Goal: Register for event/course: Sign up to attend an event or enroll in a course

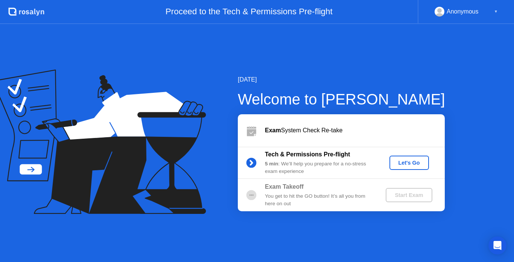
click at [405, 160] on div "Let's Go" at bounding box center [408, 163] width 33 height 6
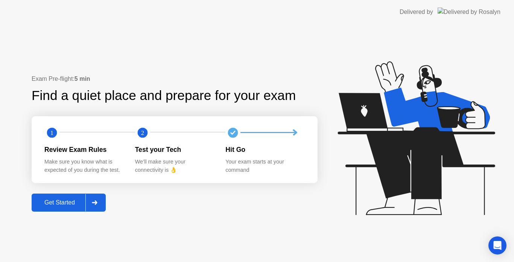
click at [78, 206] on div "Get Started" at bounding box center [60, 202] width 52 height 7
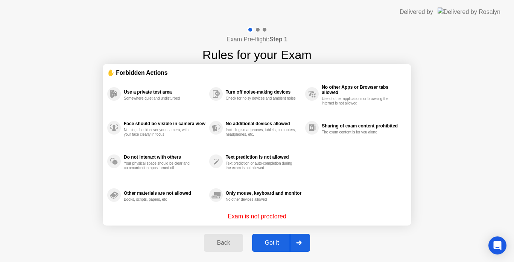
click at [275, 241] on div "Got it" at bounding box center [271, 243] width 35 height 7
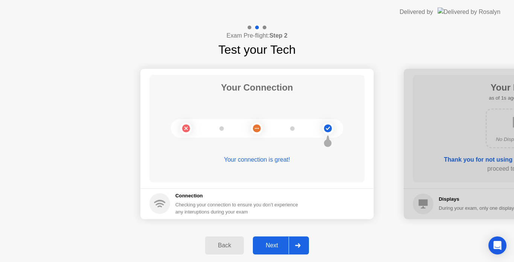
click at [277, 244] on div "Next" at bounding box center [271, 245] width 33 height 7
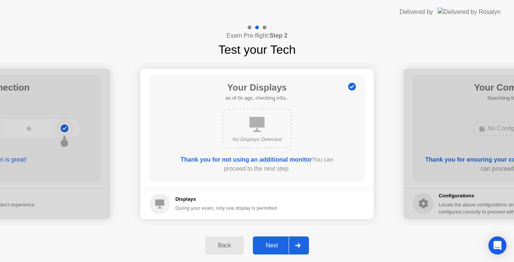
click at [277, 244] on div "Next" at bounding box center [271, 245] width 33 height 7
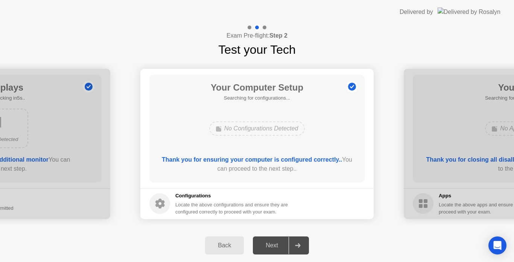
click at [277, 244] on div "Next" at bounding box center [271, 245] width 33 height 7
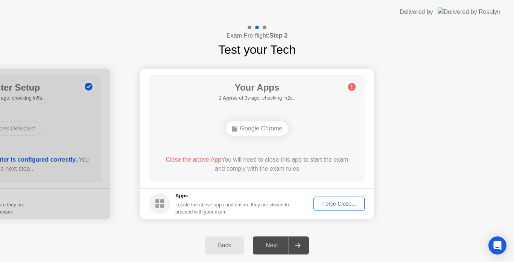
click at [335, 202] on div "Force Close..." at bounding box center [339, 204] width 46 height 6
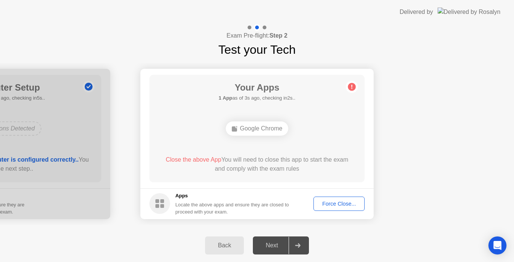
click at [336, 207] on div "Force Close..." at bounding box center [339, 204] width 46 height 6
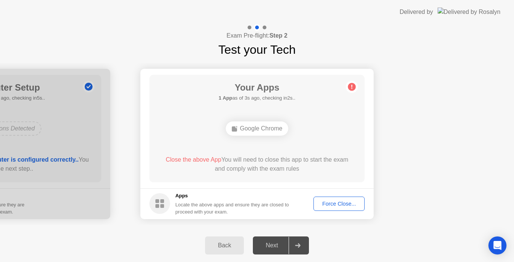
click at [342, 206] on div "Force Close..." at bounding box center [339, 204] width 46 height 6
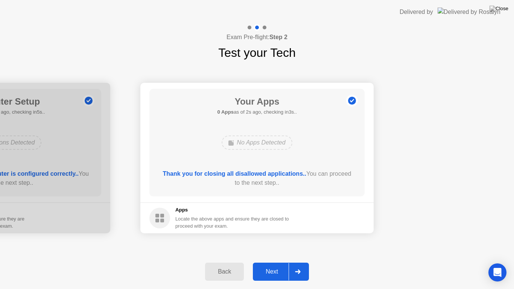
click at [270, 262] on div "Next" at bounding box center [271, 271] width 33 height 7
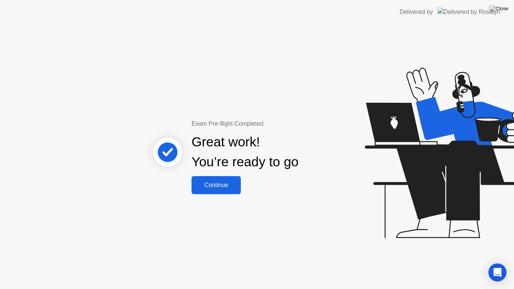
click at [213, 188] on div "Continue" at bounding box center [216, 185] width 45 height 7
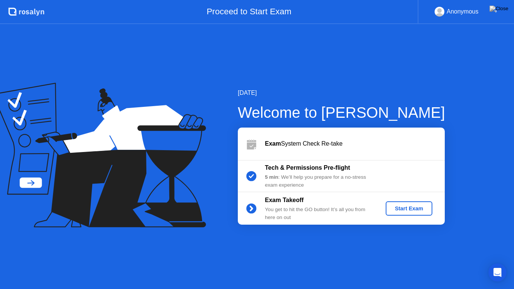
click at [416, 212] on button "Start Exam" at bounding box center [408, 208] width 46 height 14
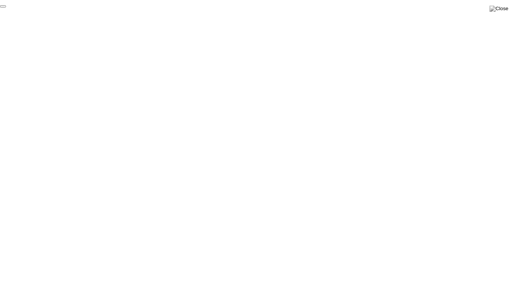
click div "End Proctoring Session"
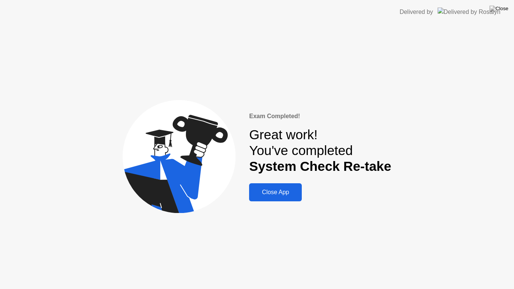
click at [299, 190] on div "Close App" at bounding box center [275, 192] width 48 height 7
